Goal: Task Accomplishment & Management: Manage account settings

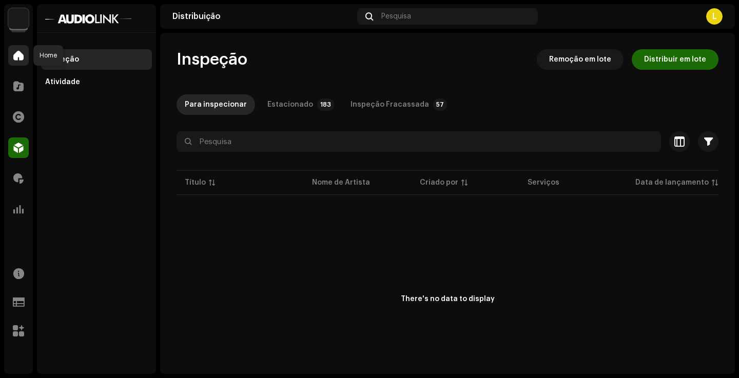
click at [19, 57] on span at bounding box center [18, 55] width 10 height 8
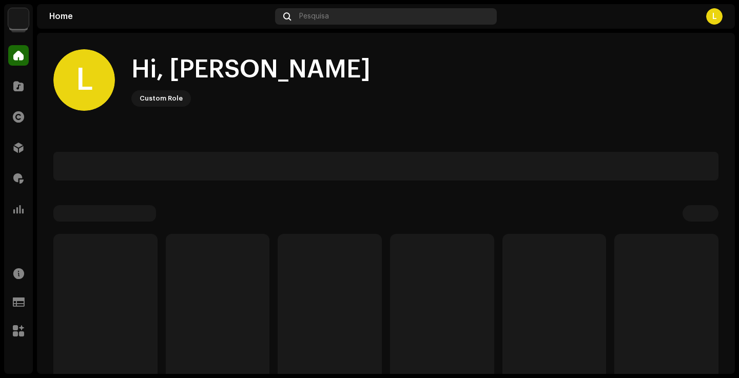
click at [408, 15] on div "Pesquisa" at bounding box center [386, 16] width 222 height 16
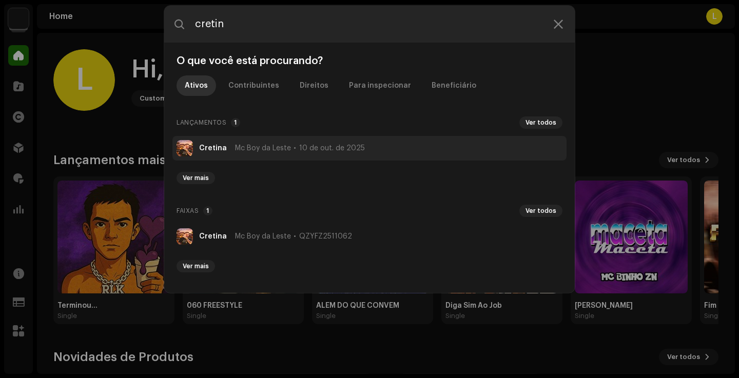
type input "cretin"
click at [213, 150] on strong "Cretina" at bounding box center [213, 148] width 28 height 8
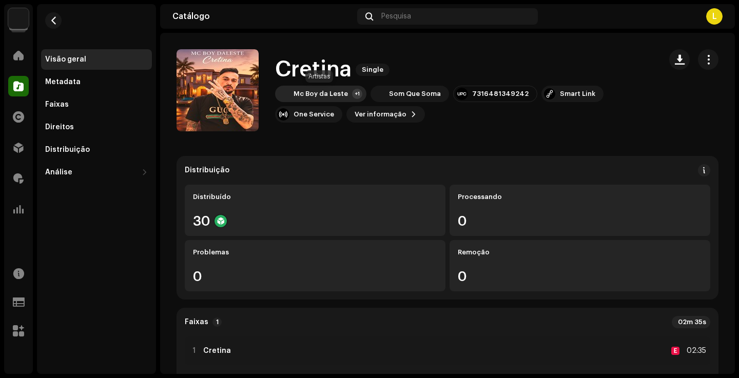
click at [317, 96] on div "Mc Boy da Leste" at bounding box center [320, 94] width 54 height 8
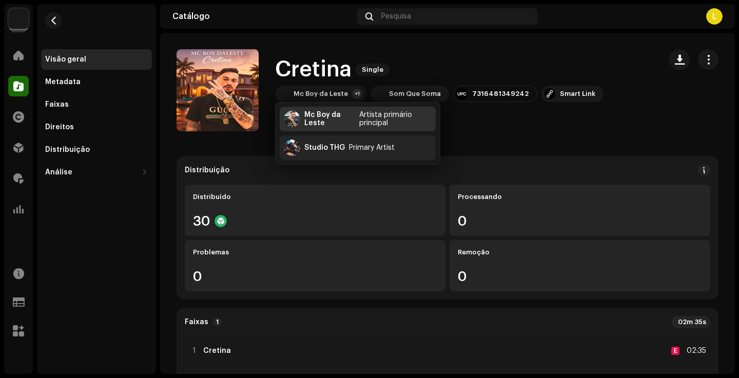
click at [334, 116] on div "Mc Boy da Leste" at bounding box center [329, 119] width 51 height 16
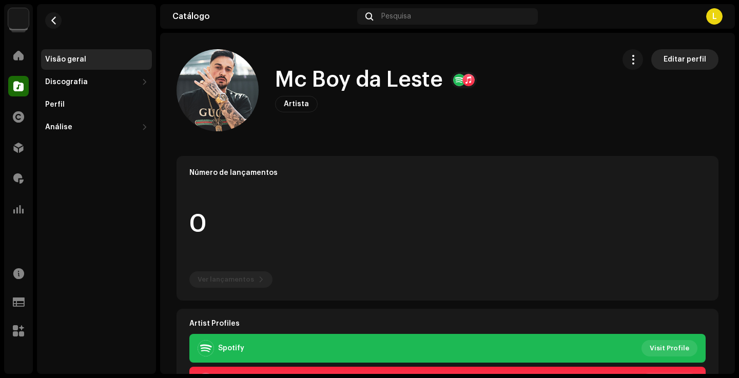
click at [685, 57] on span "Editar perfil" at bounding box center [684, 59] width 43 height 21
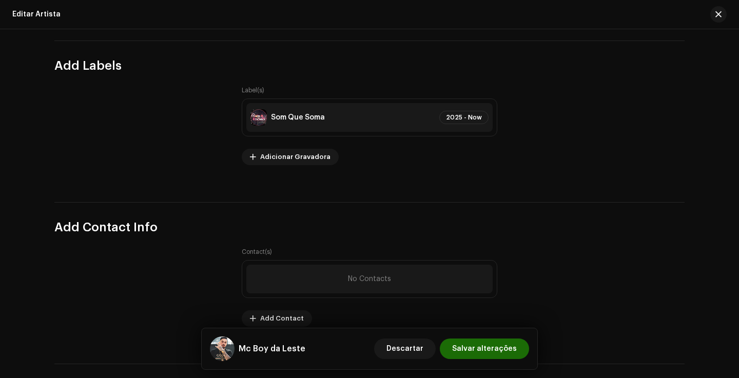
scroll to position [1202, 0]
click at [306, 119] on div "Som Que Soma" at bounding box center [298, 118] width 54 height 8
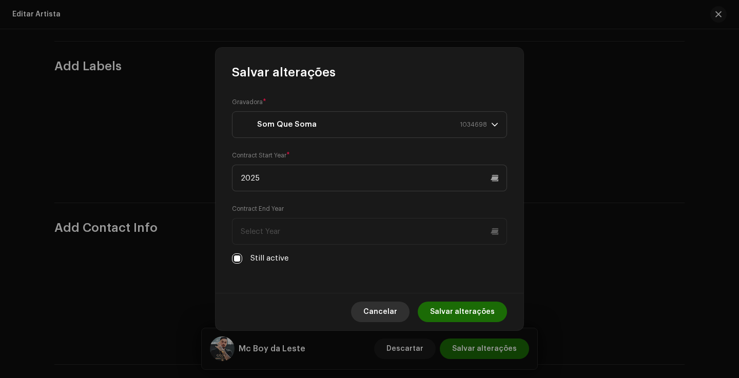
click at [382, 311] on span "Cancelar" at bounding box center [380, 312] width 34 height 21
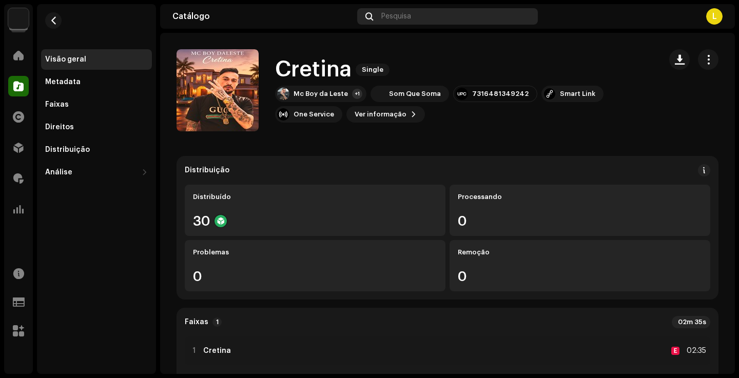
click at [409, 16] on span "Pesquisa" at bounding box center [396, 16] width 30 height 8
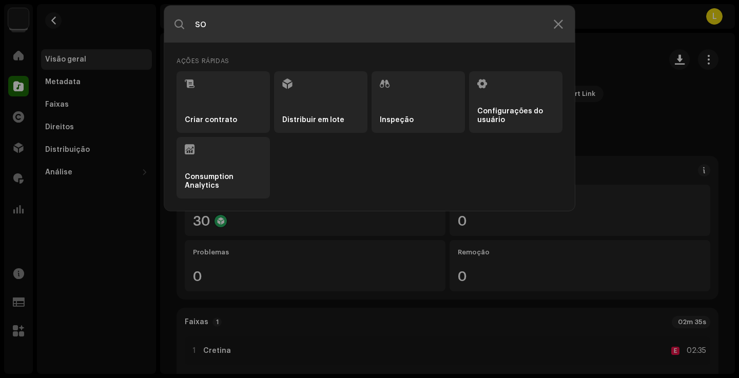
type input "som"
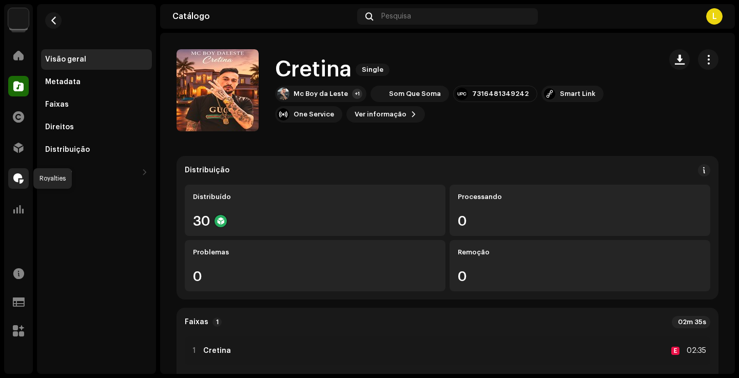
click at [21, 180] on span at bounding box center [18, 178] width 10 height 8
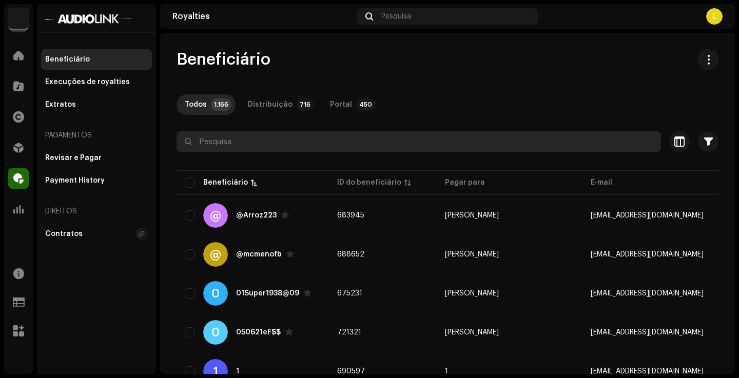
click at [208, 142] on input "text" at bounding box center [418, 141] width 484 height 21
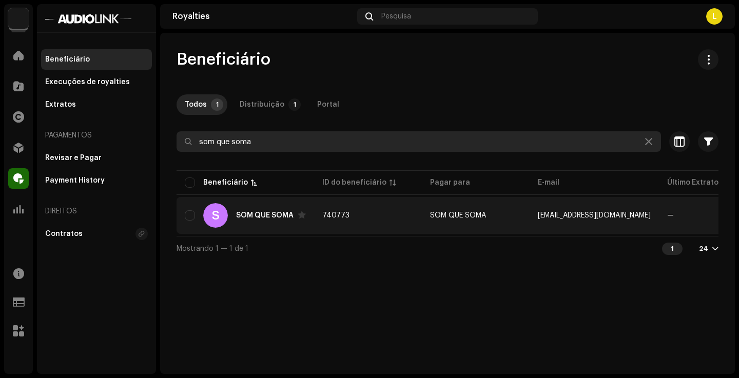
type input "som que soma"
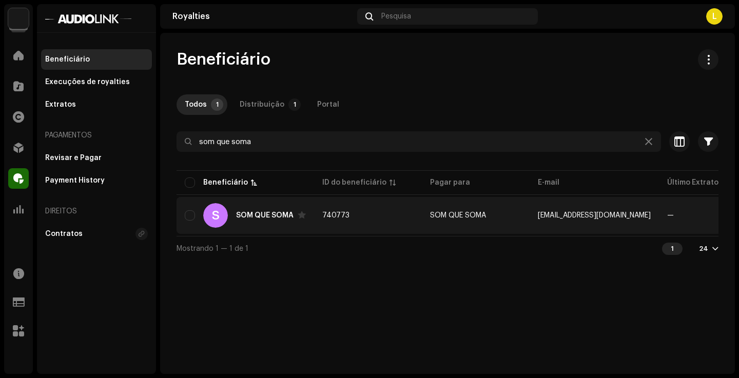
click at [258, 221] on div "S SOM QUE SOMA" at bounding box center [245, 215] width 121 height 25
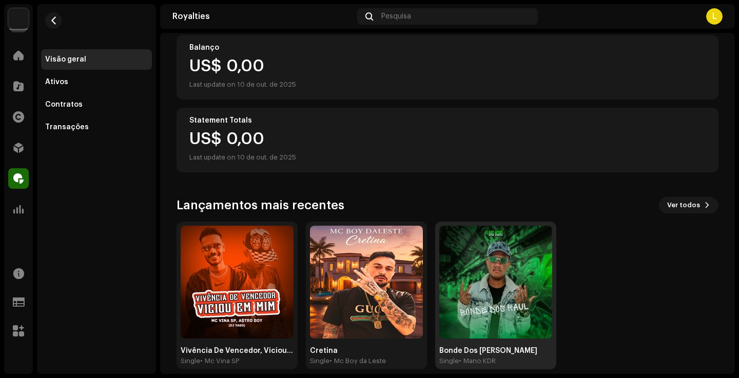
scroll to position [121, 0]
click at [17, 57] on span at bounding box center [18, 55] width 10 height 8
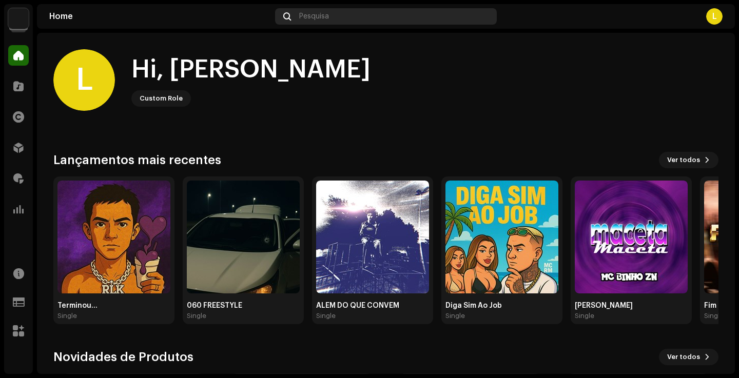
click at [329, 14] on div "Pesquisa" at bounding box center [386, 16] width 222 height 16
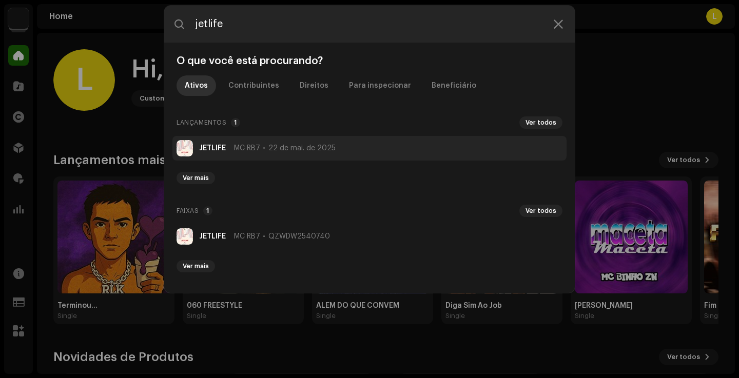
type input "jetlife"
click at [230, 148] on div "JETLIFE MC RB7 [DATE]" at bounding box center [267, 148] width 136 height 8
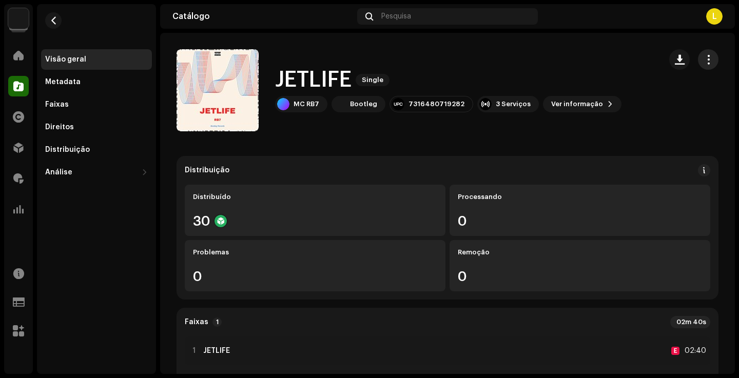
drag, startPoint x: 704, startPoint y: 58, endPoint x: 694, endPoint y: 61, distance: 11.2
click at [704, 58] on span "button" at bounding box center [708, 59] width 10 height 8
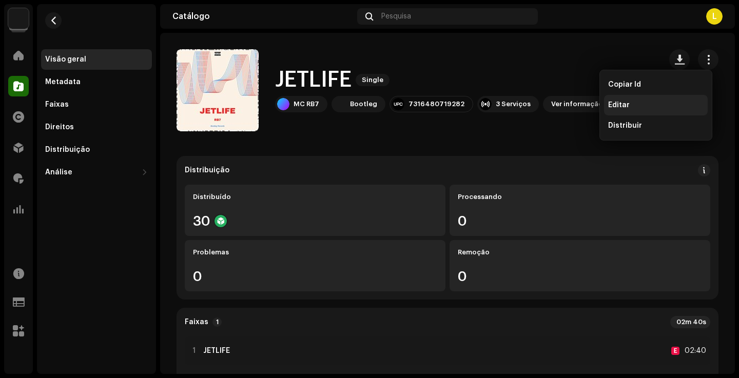
click at [647, 112] on div "Editar" at bounding box center [656, 105] width 104 height 21
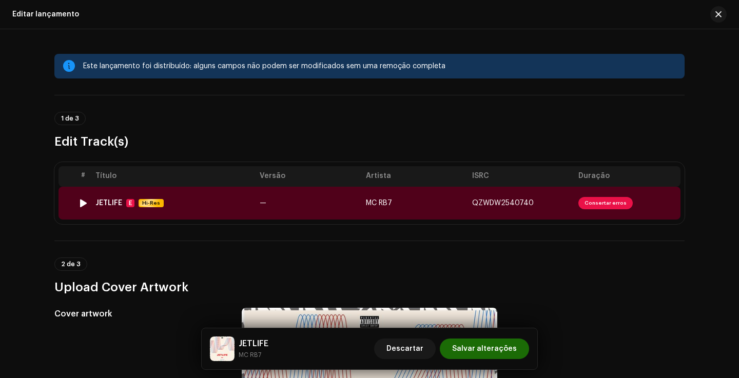
click at [449, 202] on td "MC RB7" at bounding box center [415, 203] width 106 height 33
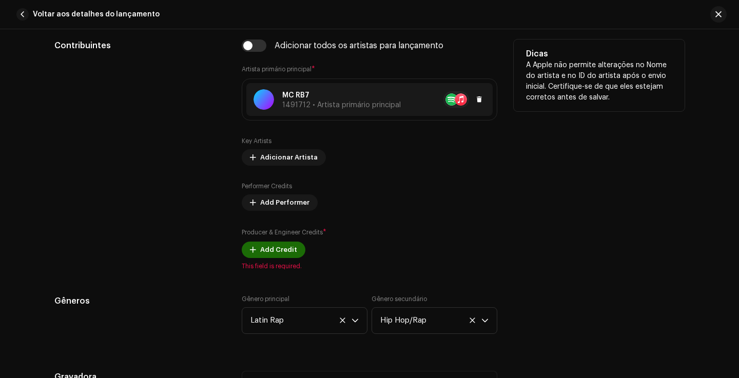
scroll to position [665, 0]
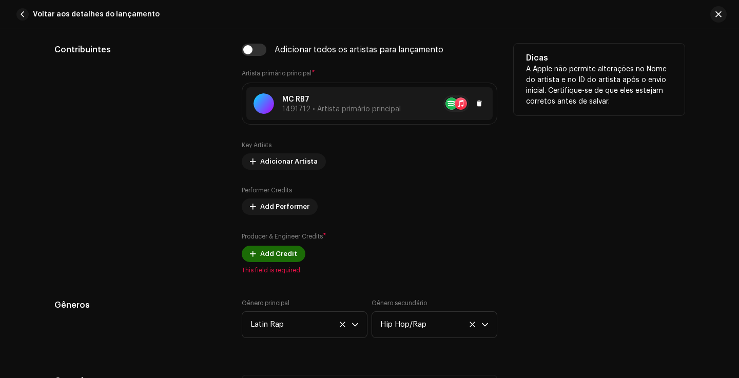
click at [384, 110] on span "1491712 • Artista primário principal" at bounding box center [341, 109] width 119 height 7
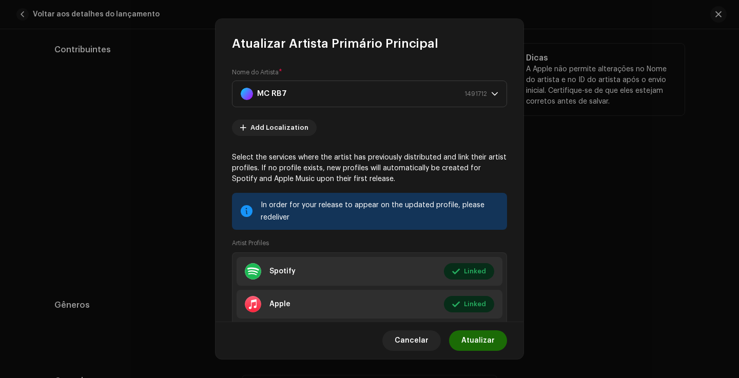
drag, startPoint x: 414, startPoint y: 341, endPoint x: 423, endPoint y: 268, distance: 73.9
click at [414, 341] on span "Cancelar" at bounding box center [412, 340] width 34 height 21
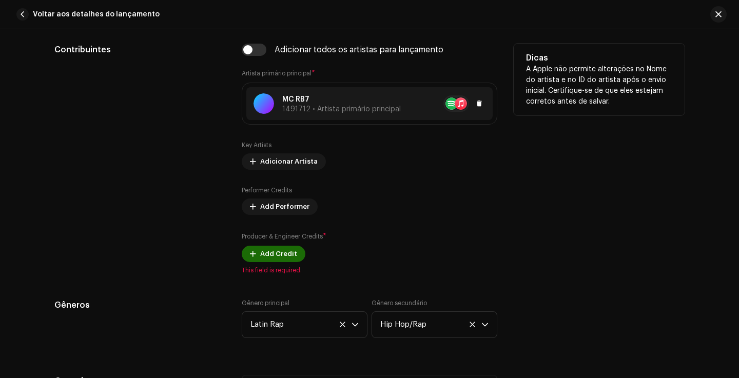
click at [388, 102] on p "MC RB7" at bounding box center [341, 99] width 119 height 11
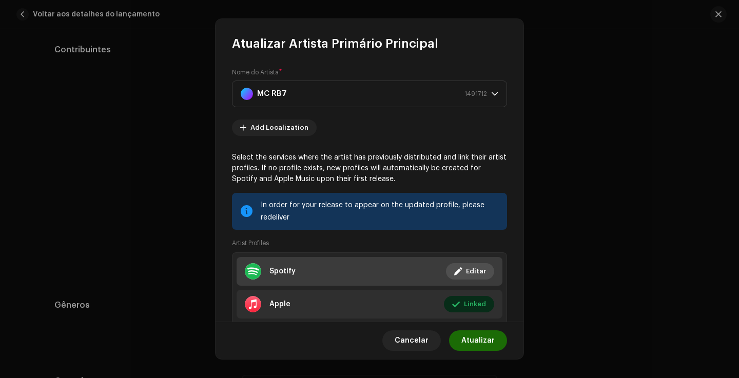
click at [336, 267] on li "Spotify Linked Editar" at bounding box center [370, 271] width 266 height 29
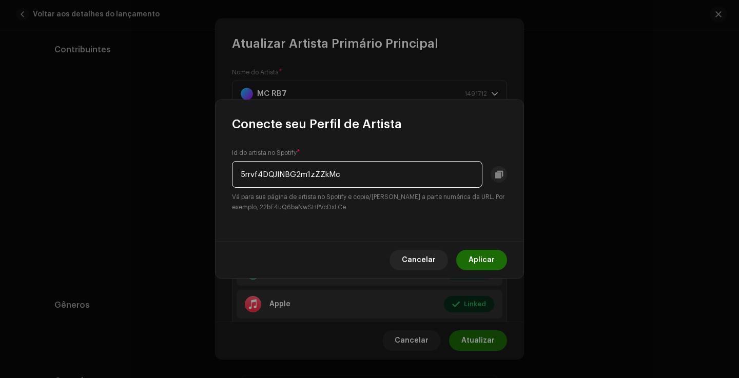
click at [301, 176] on input "5rrvf4DQJINBG2m1zZZkMc" at bounding box center [357, 174] width 250 height 27
paste input "PtFyqvZdl3Ww9vVgz5Rj3"
type input "5PtFyqvZdl3Ww9vVgz5Rj3"
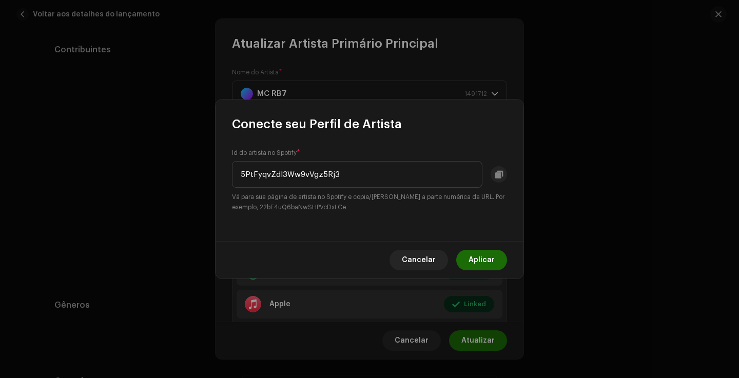
click at [492, 255] on span "Aplicar" at bounding box center [481, 260] width 26 height 21
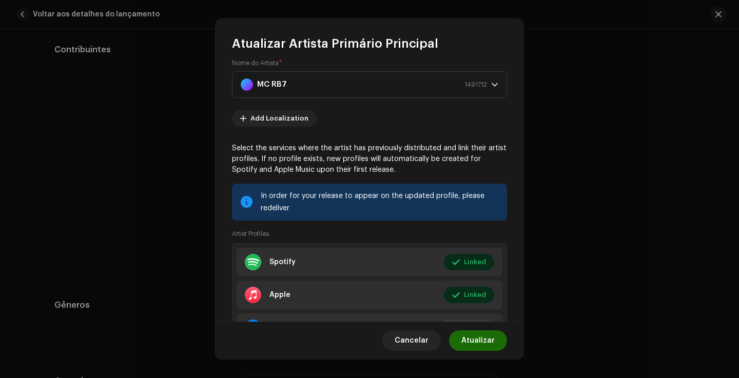
scroll to position [10, 0]
click at [469, 332] on span "Atualizar" at bounding box center [477, 340] width 33 height 21
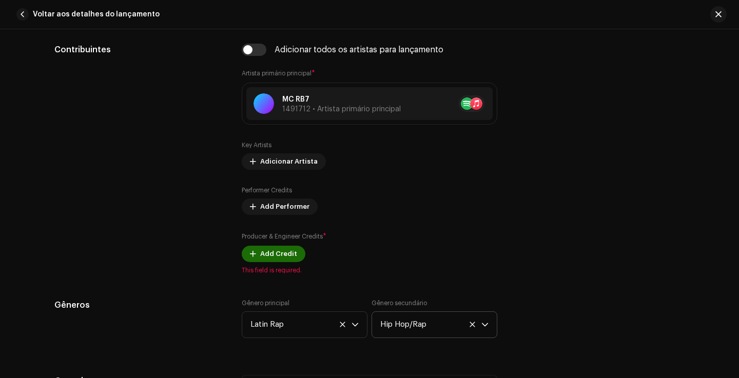
scroll to position [667, 0]
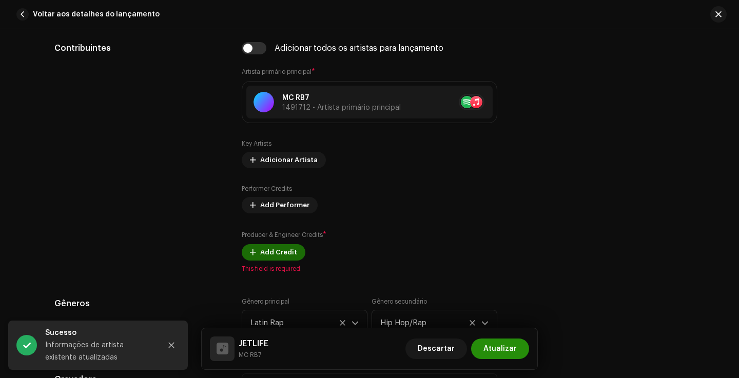
click at [515, 351] on span "Atualizar" at bounding box center [499, 349] width 33 height 21
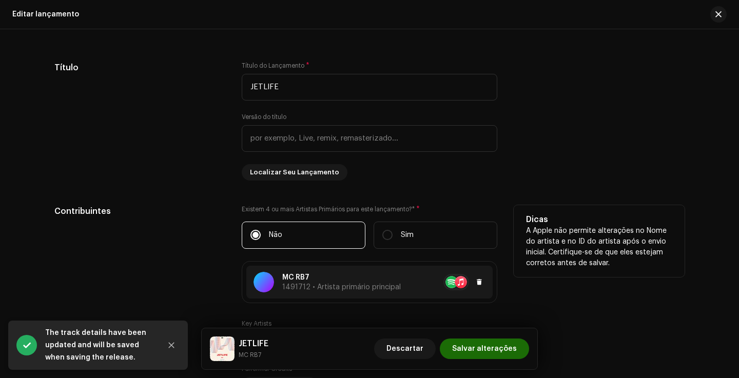
scroll to position [769, 0]
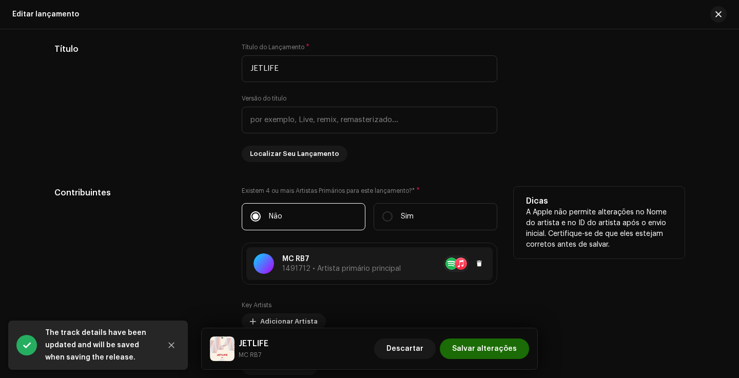
click at [359, 258] on p "MC RB7" at bounding box center [341, 259] width 119 height 11
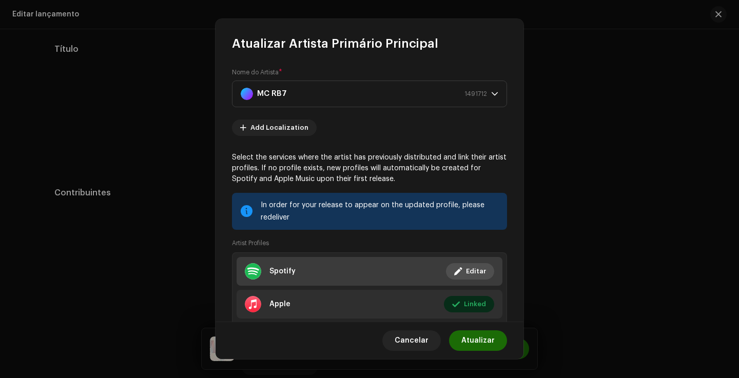
click at [342, 279] on li "Spotify Linked Editar" at bounding box center [370, 271] width 266 height 29
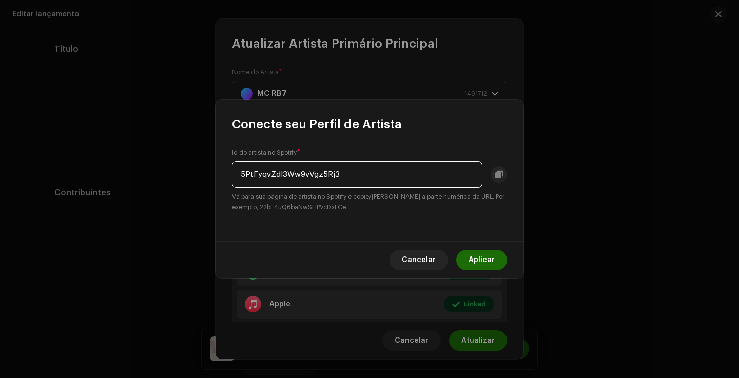
click at [363, 184] on input "5PtFyqvZdl3Ww9vVgz5Rj3" at bounding box center [357, 174] width 250 height 27
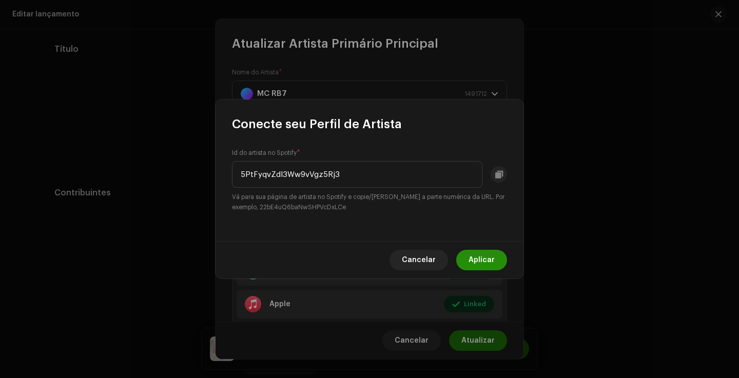
click at [486, 268] on span "Aplicar" at bounding box center [481, 260] width 26 height 21
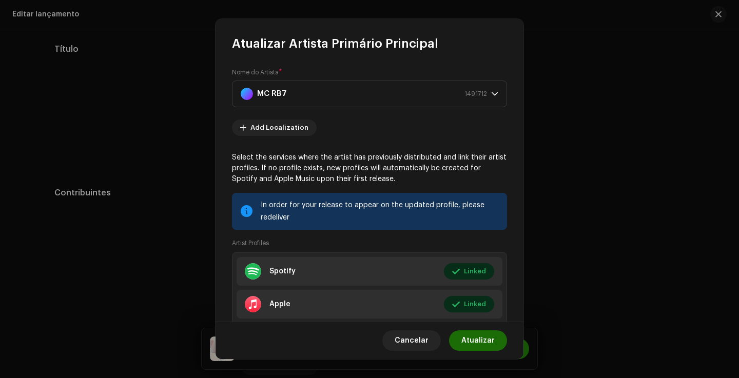
click at [489, 340] on span "Atualizar" at bounding box center [477, 340] width 33 height 21
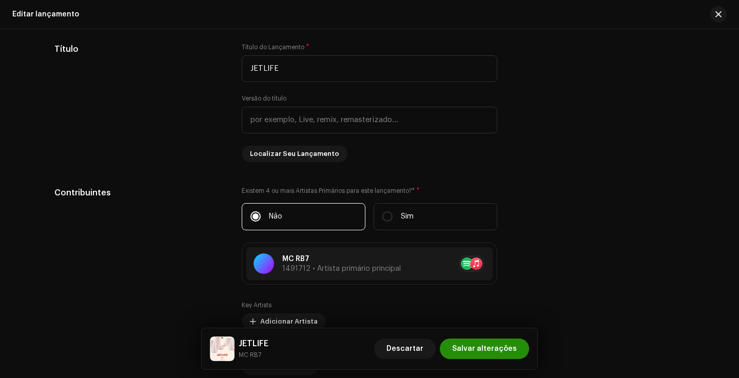
click at [497, 345] on span "Salvar alterações" at bounding box center [484, 349] width 65 height 21
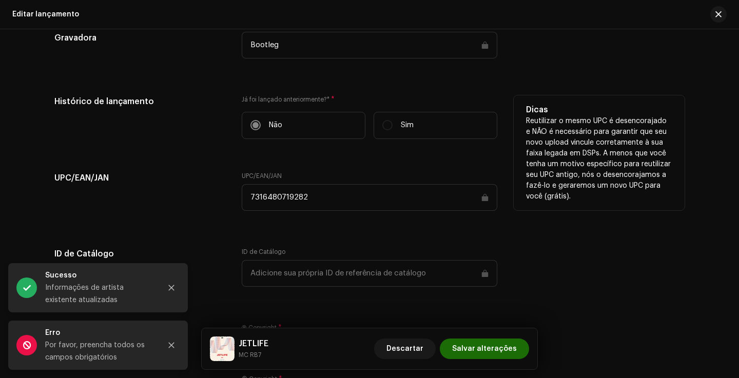
scroll to position [1277, 0]
